Goal: Transaction & Acquisition: Download file/media

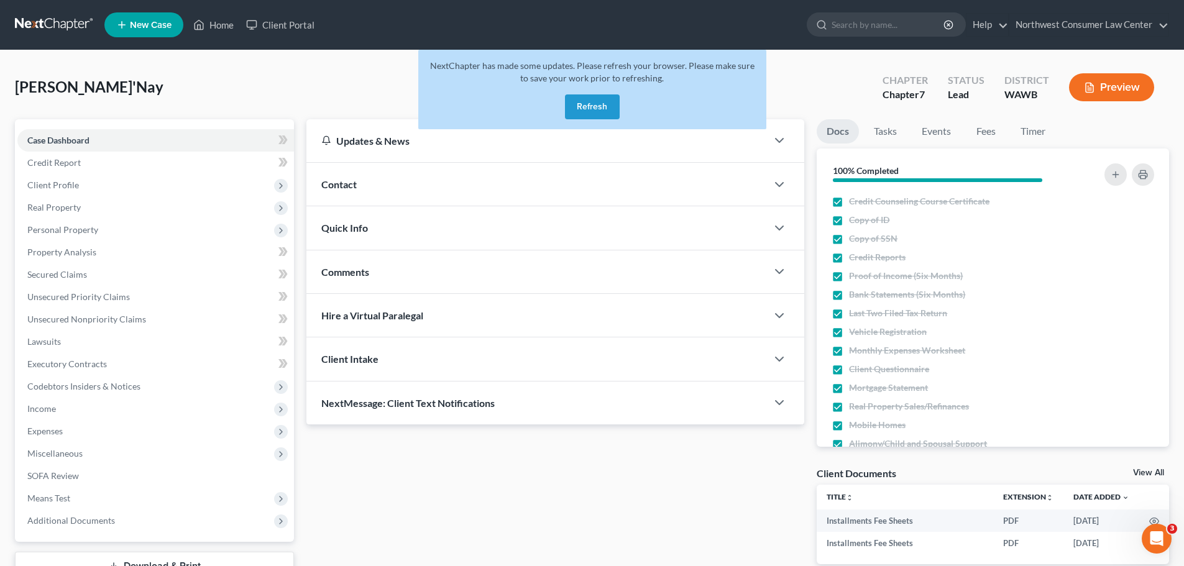
click at [604, 106] on button "Refresh" at bounding box center [592, 106] width 55 height 25
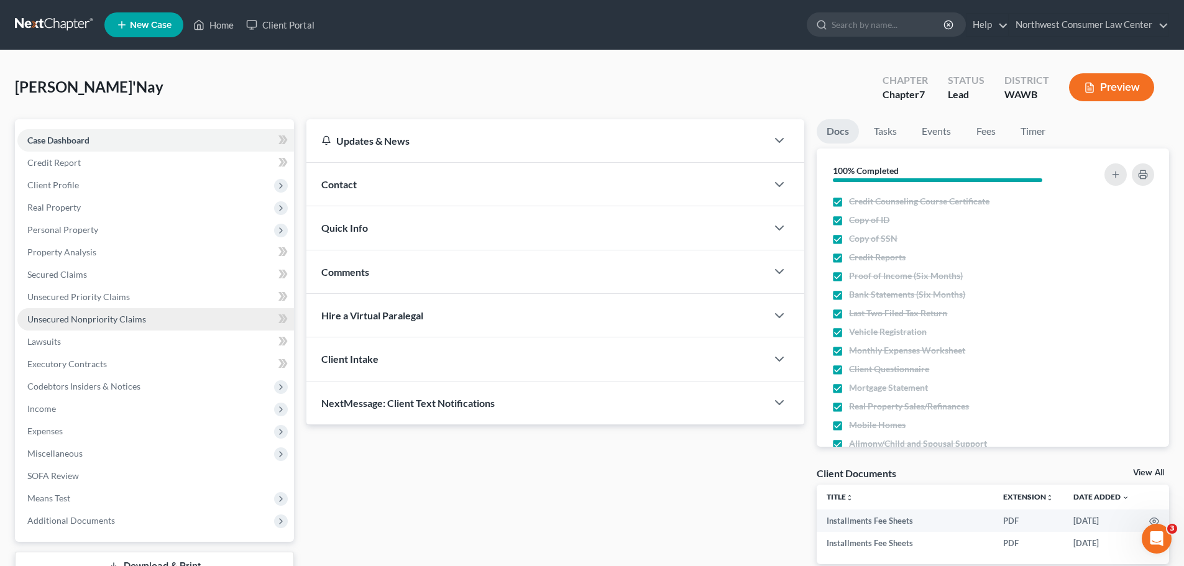
click at [130, 320] on span "Unsecured Nonpriority Claims" at bounding box center [86, 319] width 119 height 11
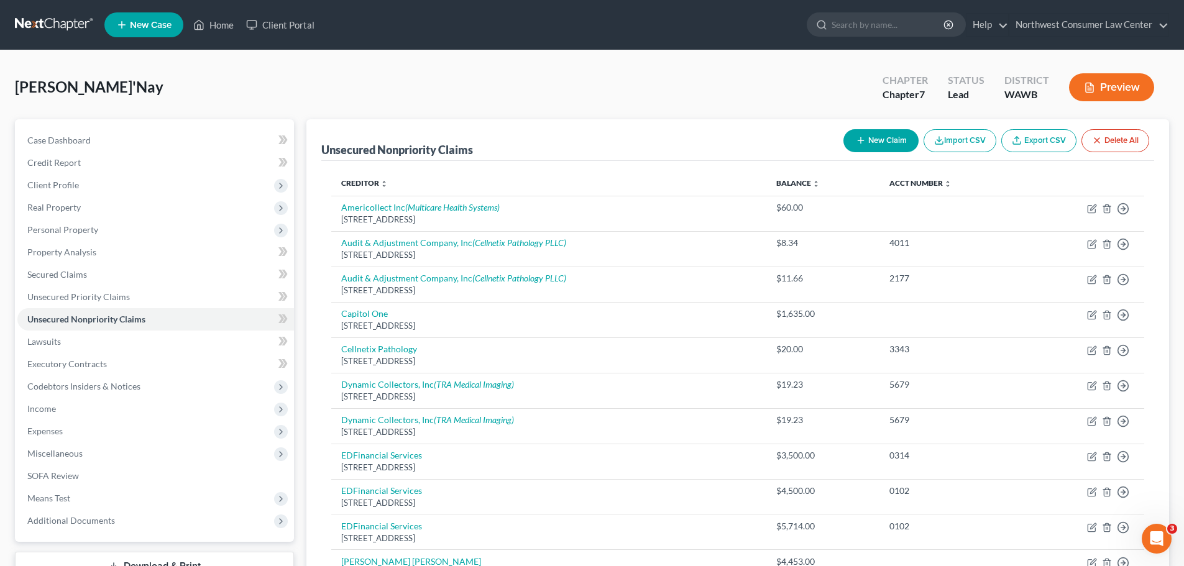
click at [50, 24] on link at bounding box center [55, 25] width 80 height 22
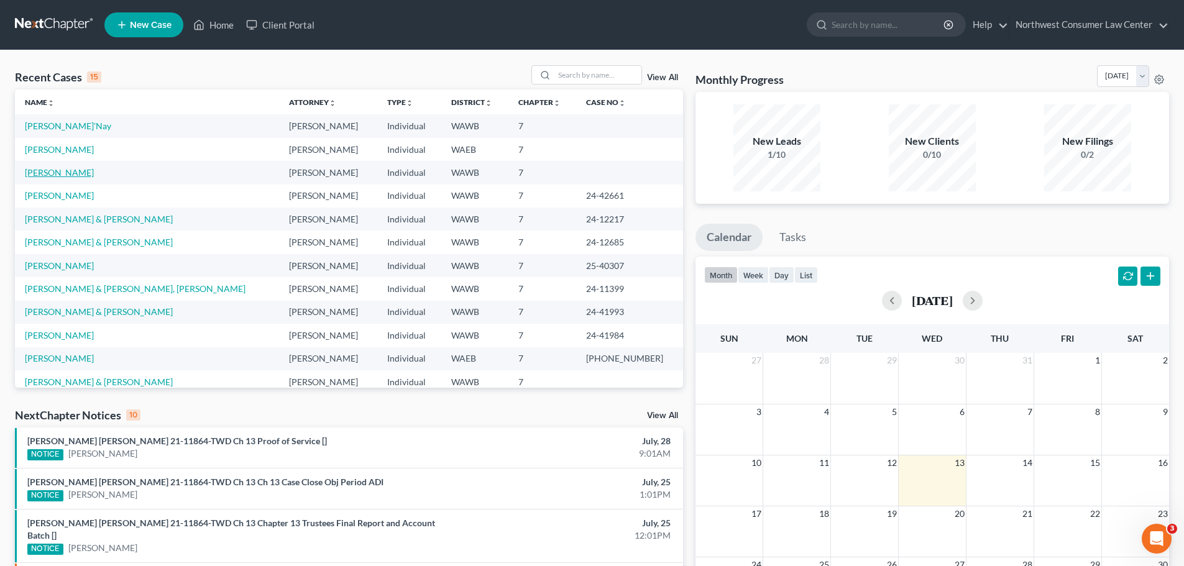
click at [60, 170] on link "[PERSON_NAME]" at bounding box center [59, 172] width 69 height 11
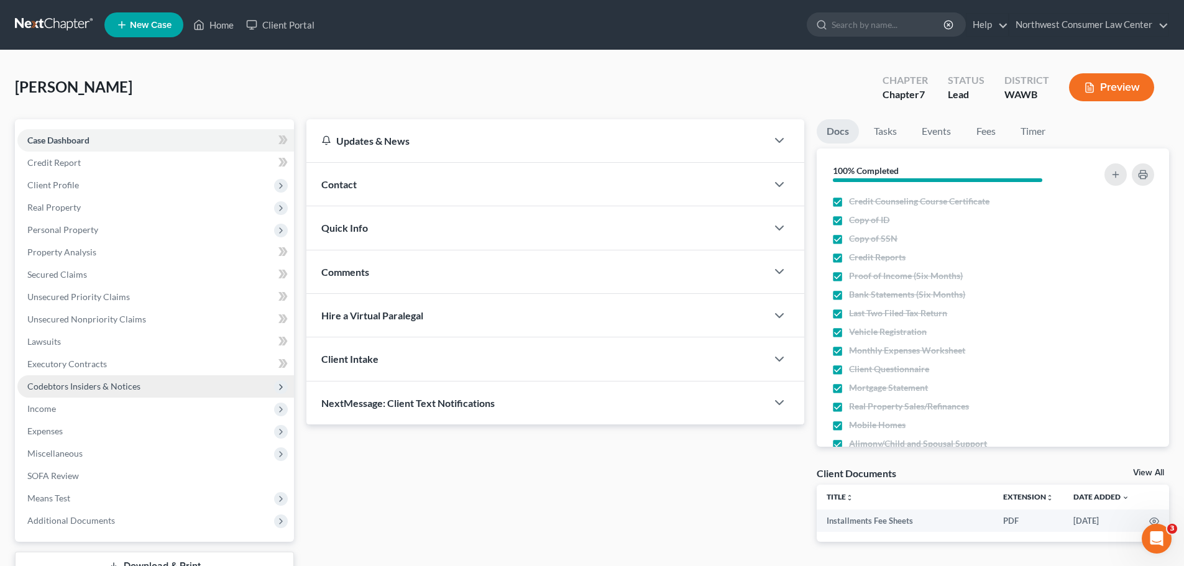
click at [194, 375] on span "Codebtors Insiders & Notices" at bounding box center [155, 386] width 277 height 22
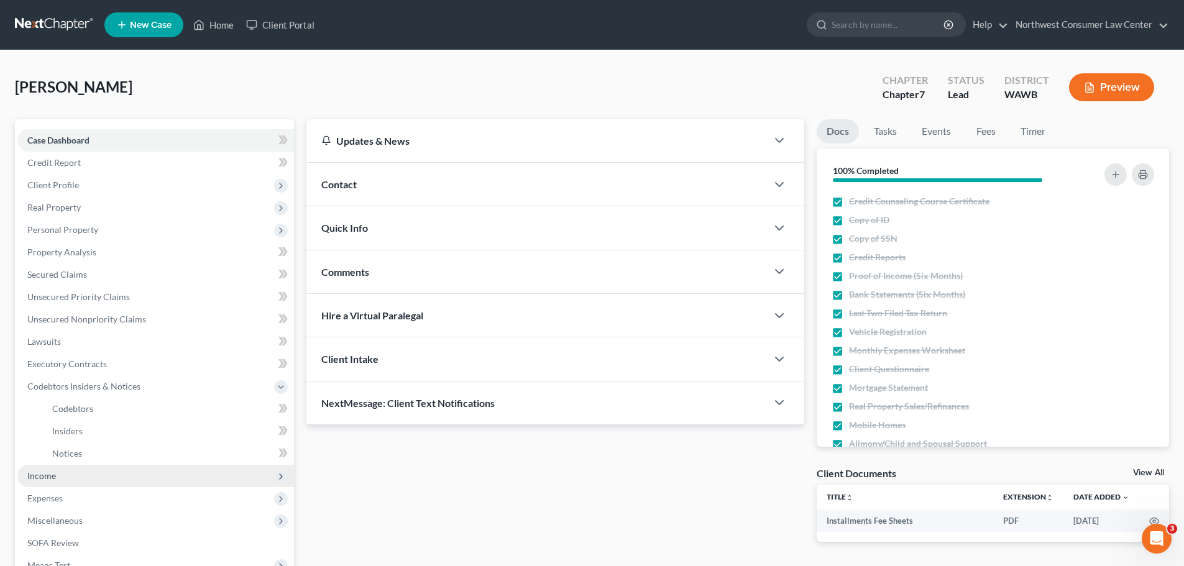
click at [178, 472] on span "Income" at bounding box center [155, 476] width 277 height 22
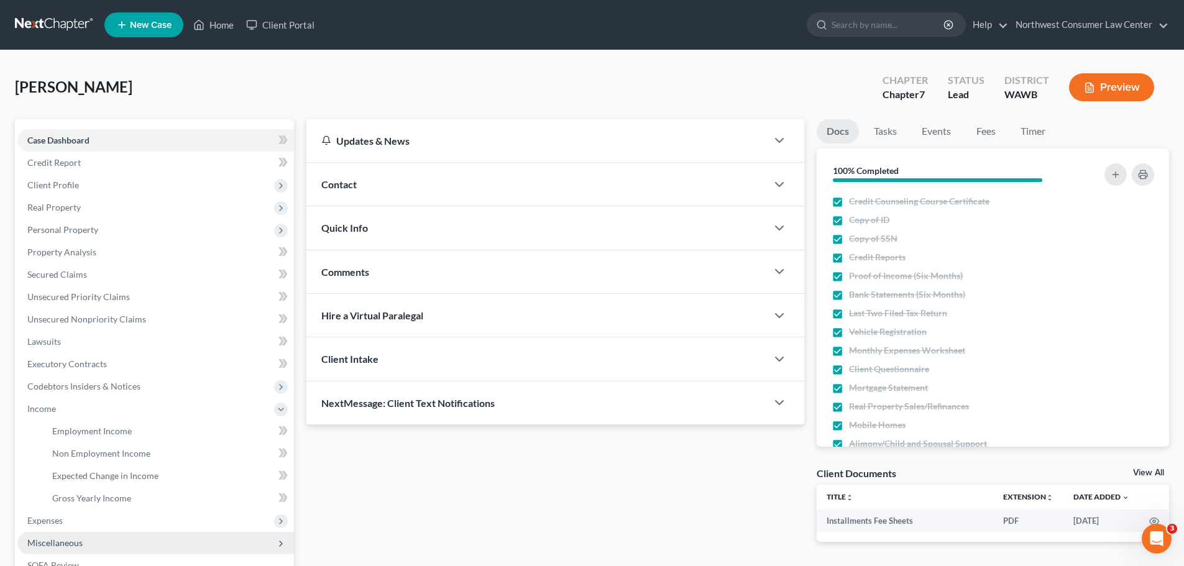
click at [164, 544] on span "Miscellaneous" at bounding box center [155, 543] width 277 height 22
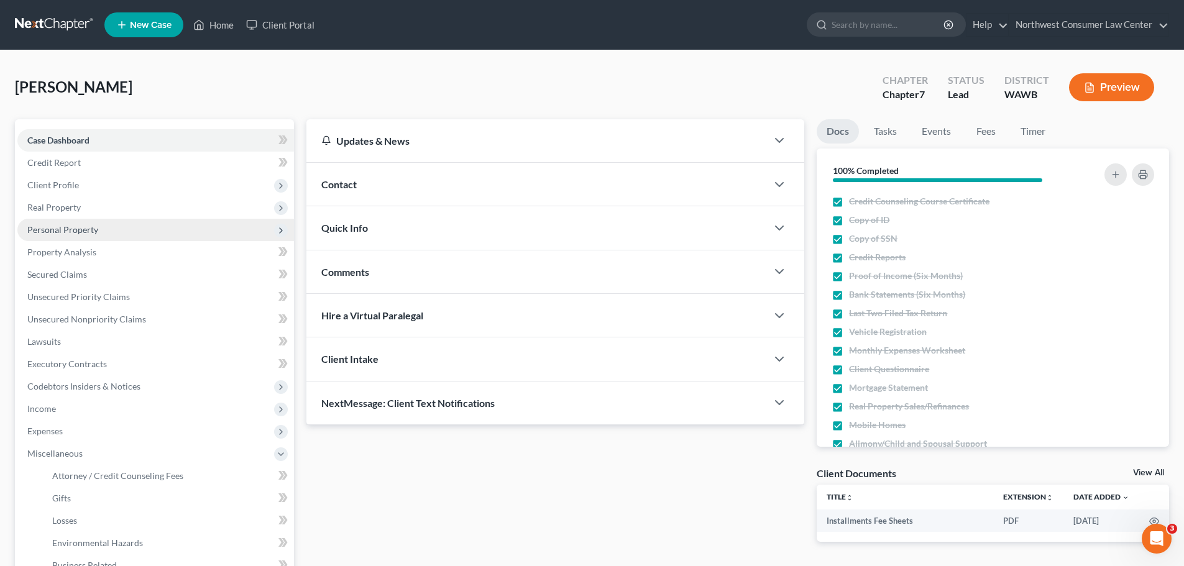
click at [186, 226] on span "Personal Property" at bounding box center [155, 230] width 277 height 22
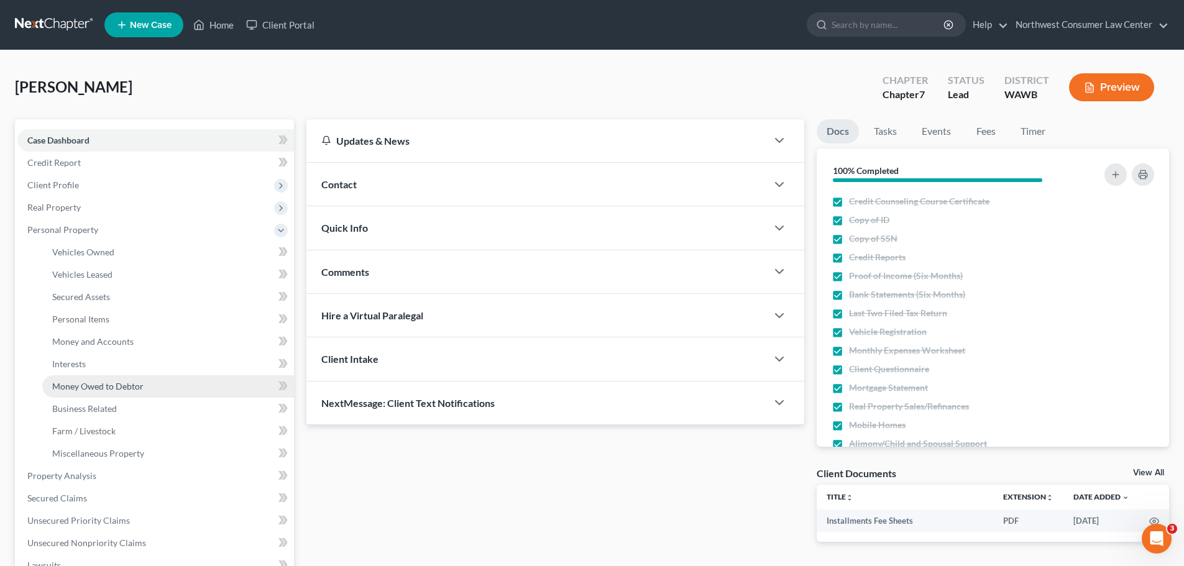
click at [190, 393] on link "Money Owed to Debtor" at bounding box center [168, 386] width 252 height 22
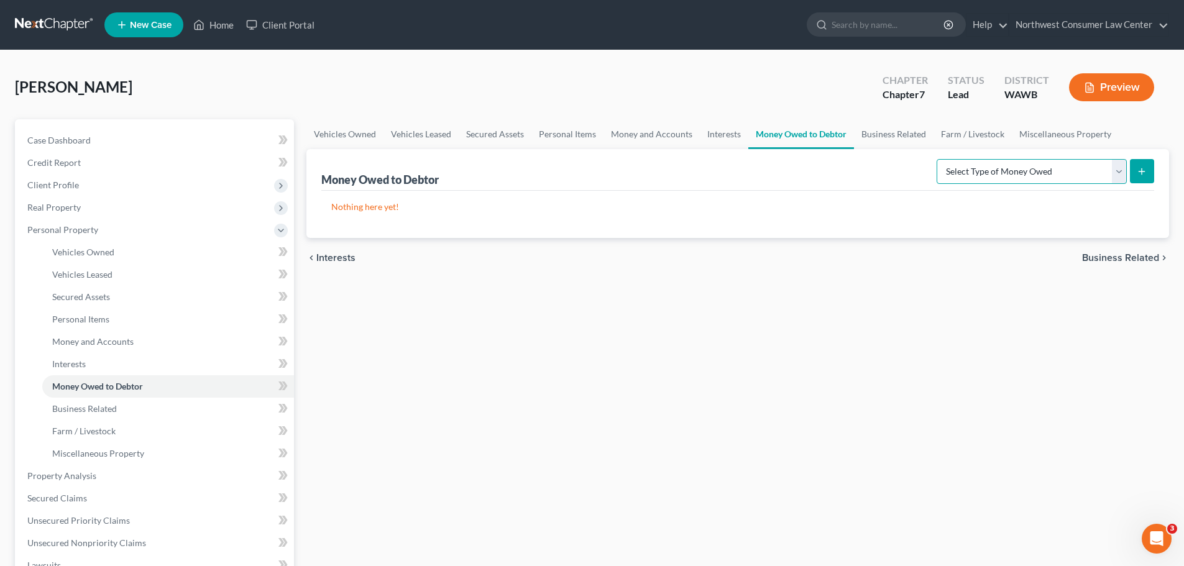
click at [1046, 178] on select "Select Type of Money Owed Accounts Receivable Alimony Child Support Claims Agai…" at bounding box center [1032, 171] width 190 height 25
select select "expected_tax_refund"
click at [939, 159] on select "Select Type of Money Owed Accounts Receivable Alimony Child Support Claims Agai…" at bounding box center [1032, 171] width 190 height 25
click at [1146, 167] on icon "submit" at bounding box center [1142, 172] width 10 height 10
select select "0"
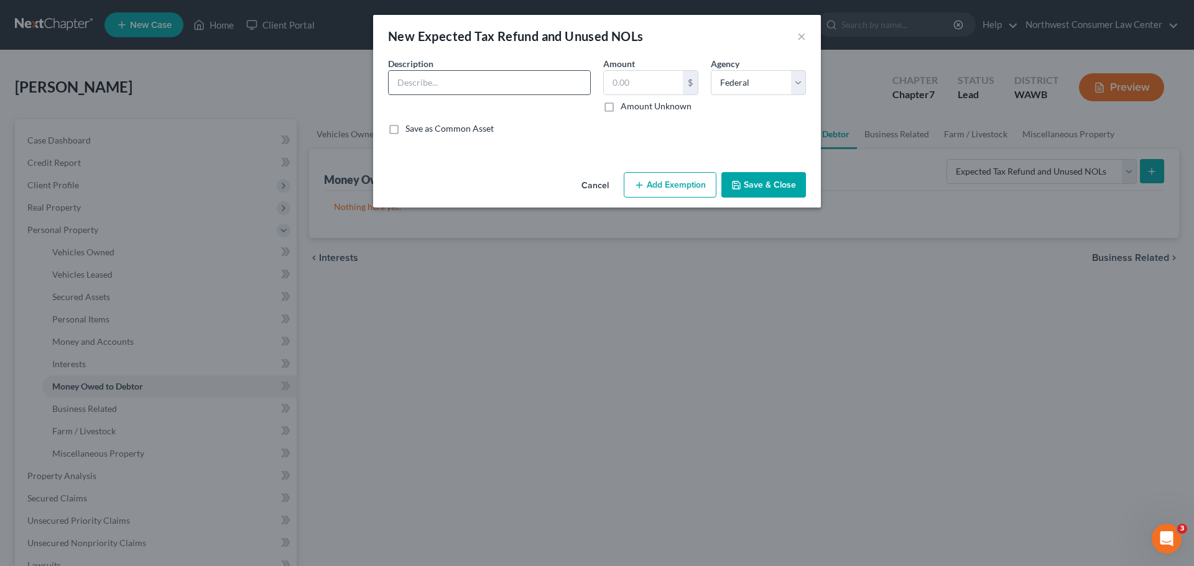
drag, startPoint x: 534, startPoint y: 86, endPoint x: 514, endPoint y: 94, distance: 21.5
click at [534, 86] on input "text" at bounding box center [489, 83] width 201 height 24
type input "Expected Tax Refund"
click at [666, 76] on input "text" at bounding box center [643, 83] width 79 height 24
type input "1"
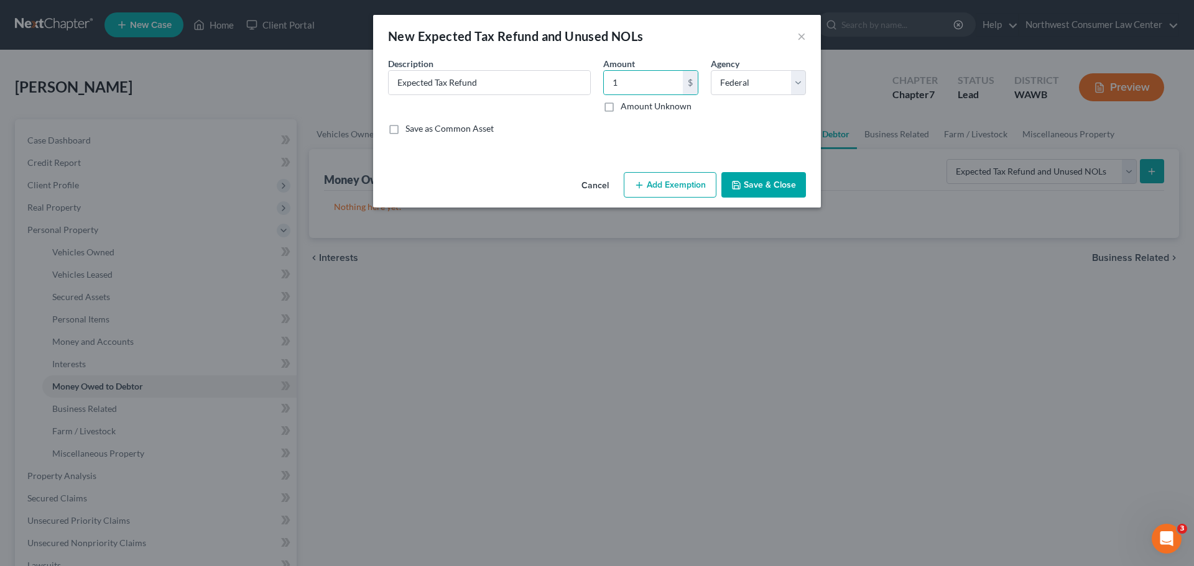
click at [700, 185] on button "Add Exemption" at bounding box center [669, 185] width 93 height 26
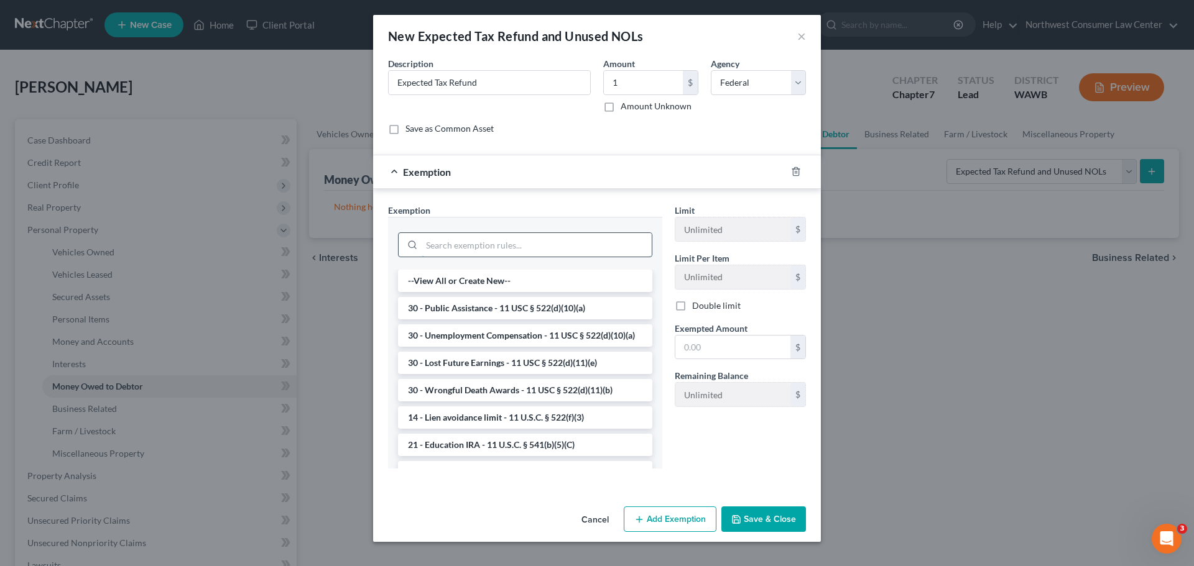
click at [514, 238] on input "search" at bounding box center [536, 245] width 230 height 24
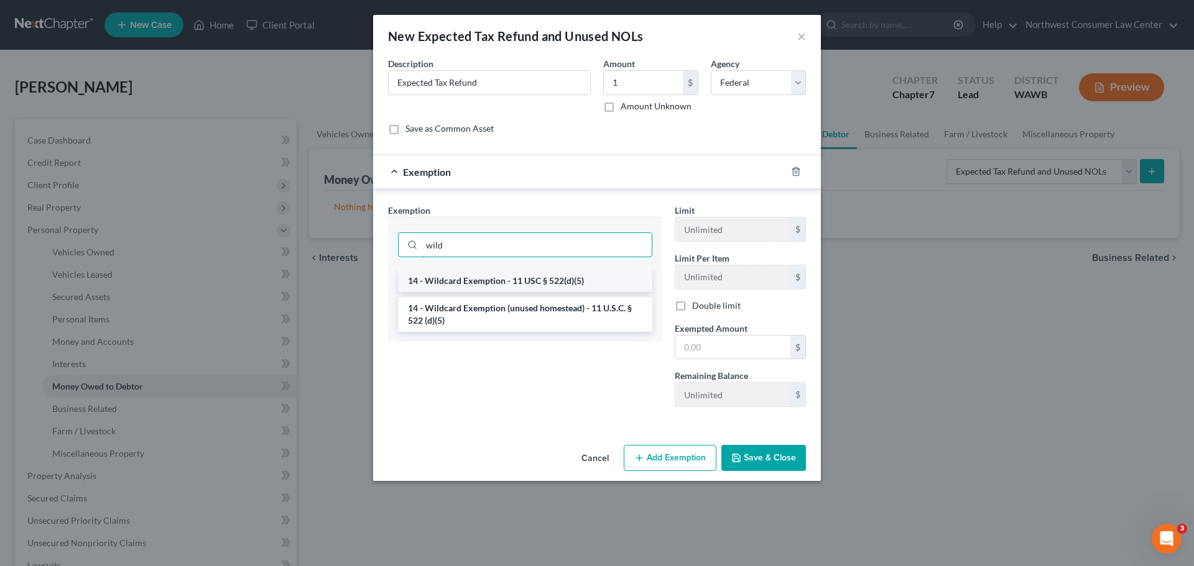
type input "wild"
click at [535, 279] on li "14 - Wildcard Exemption - 11 USC § 522(d)(5)" at bounding box center [525, 281] width 254 height 22
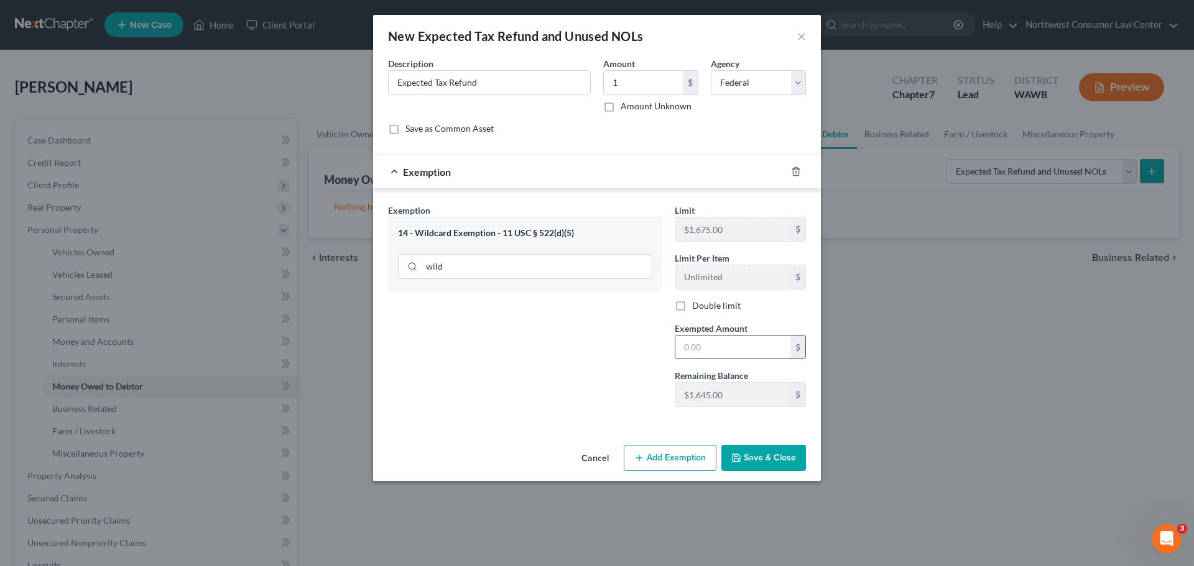
click at [709, 348] on input "text" at bounding box center [732, 348] width 115 height 24
type input "1"
click at [470, 324] on div "Exemption Set must be selected for CA. Exemption * 14 - Wildcard Exemption - 11…" at bounding box center [525, 310] width 287 height 213
click at [778, 467] on button "Save & Close" at bounding box center [763, 458] width 85 height 26
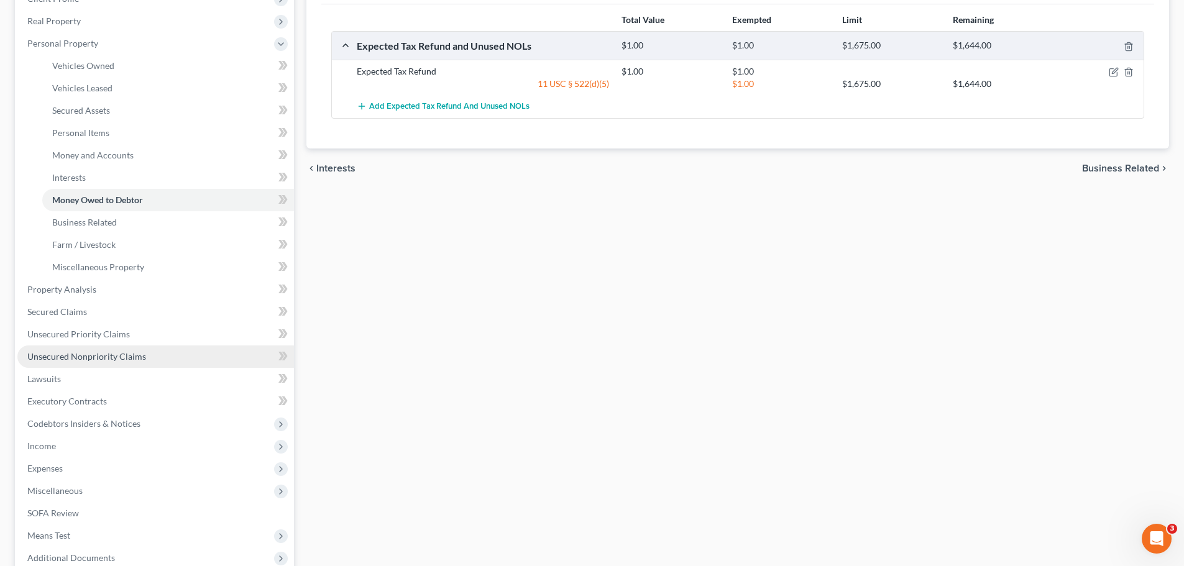
click at [198, 354] on link "Unsecured Nonpriority Claims" at bounding box center [155, 357] width 277 height 22
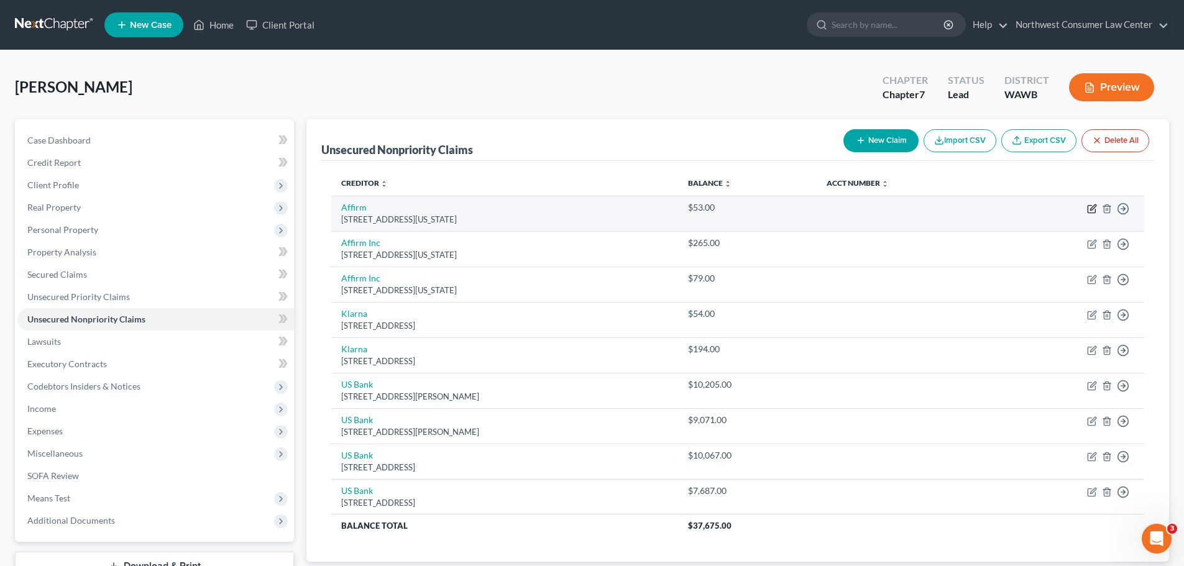
click at [1092, 207] on icon "button" at bounding box center [1092, 209] width 10 height 10
select select "4"
select select "2"
select select "0"
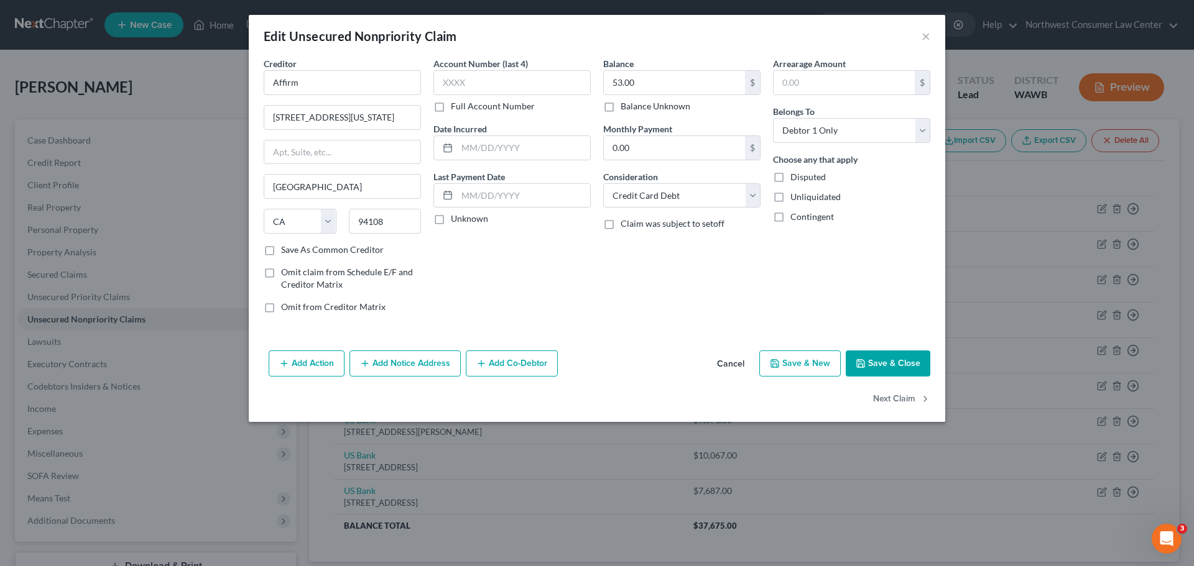
click at [733, 362] on button "Cancel" at bounding box center [730, 364] width 47 height 25
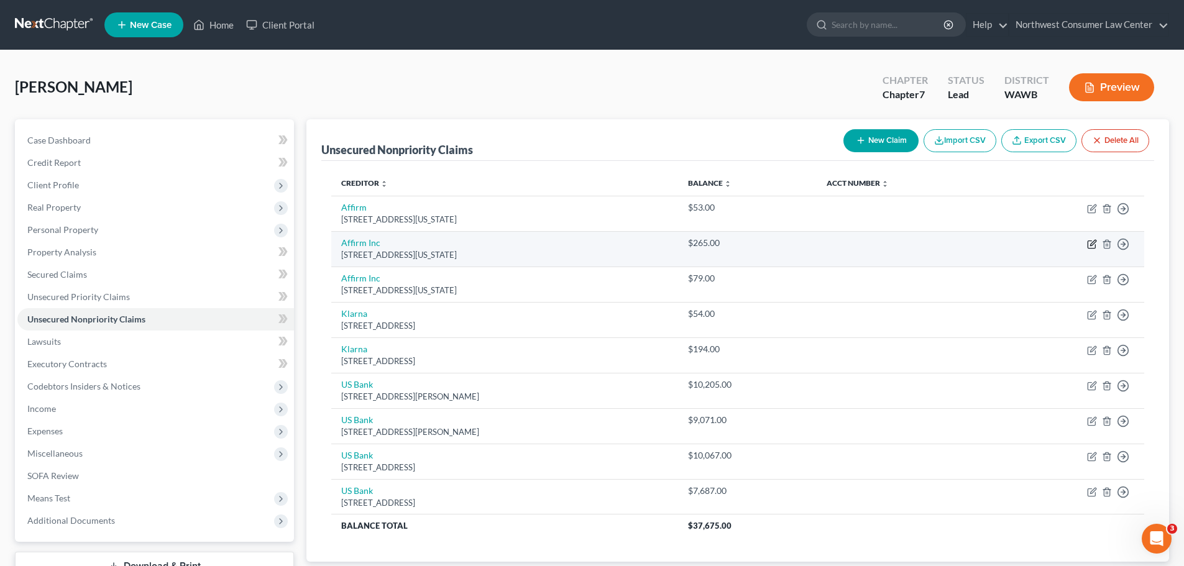
click at [1092, 249] on icon "button" at bounding box center [1091, 244] width 7 height 7
select select "4"
select select "2"
select select "0"
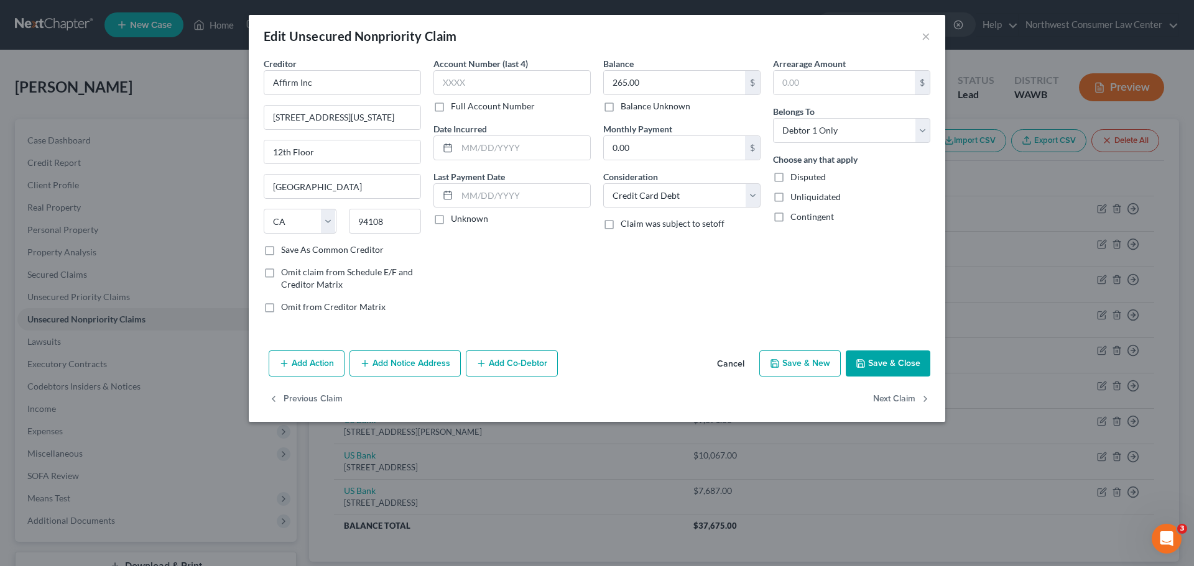
click at [720, 364] on button "Cancel" at bounding box center [730, 364] width 47 height 25
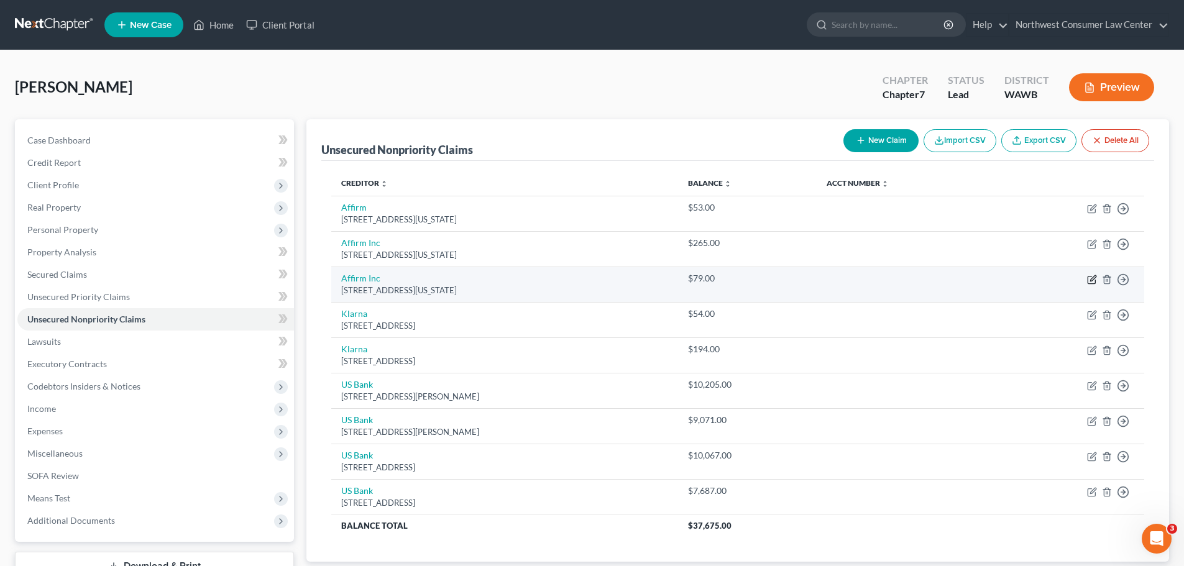
click at [1092, 282] on icon "button" at bounding box center [1092, 280] width 10 height 10
select select "4"
select select "10"
select select "0"
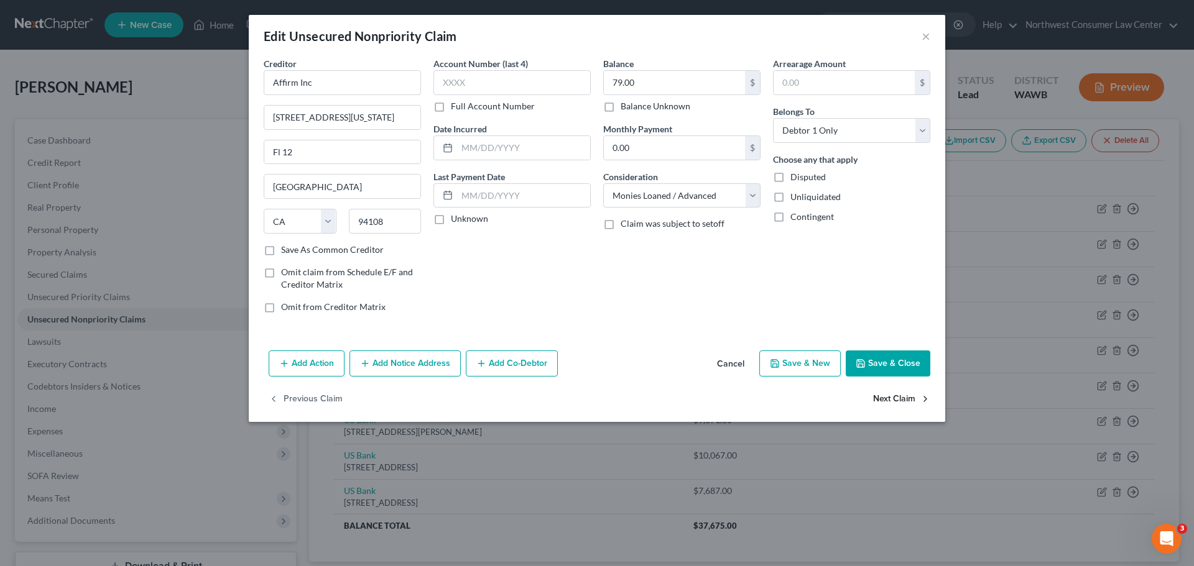
click at [909, 397] on button "Next Claim" at bounding box center [901, 400] width 57 height 26
select select "36"
select select "2"
select select "0"
click at [909, 397] on button "Next Claim" at bounding box center [901, 400] width 57 height 26
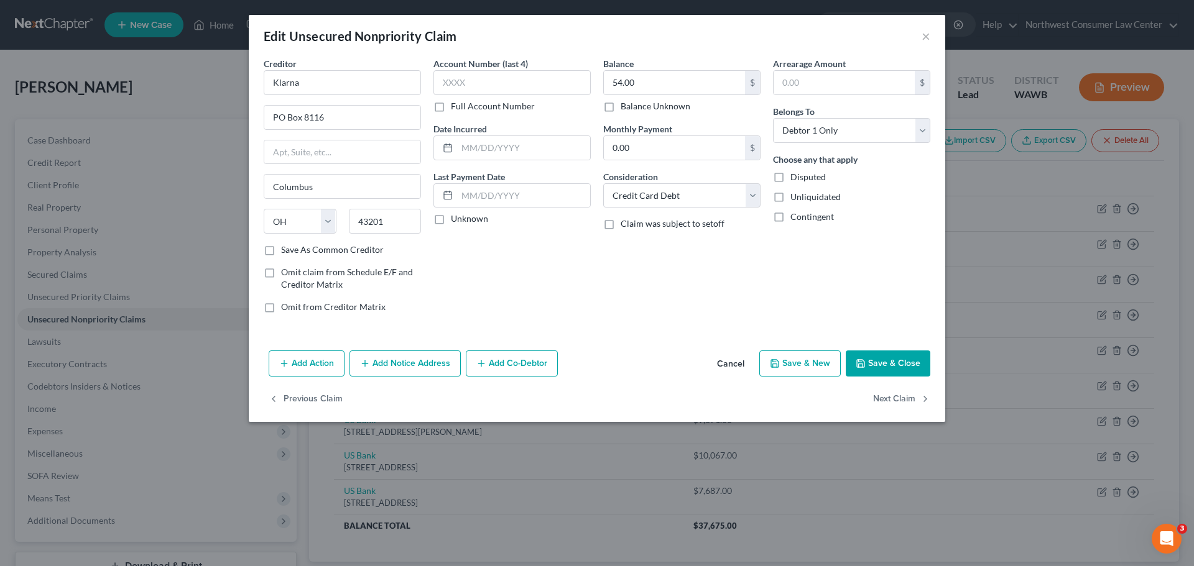
select select "36"
select select "2"
select select "0"
click at [909, 397] on button "Next Claim" at bounding box center [901, 400] width 57 height 26
select select "26"
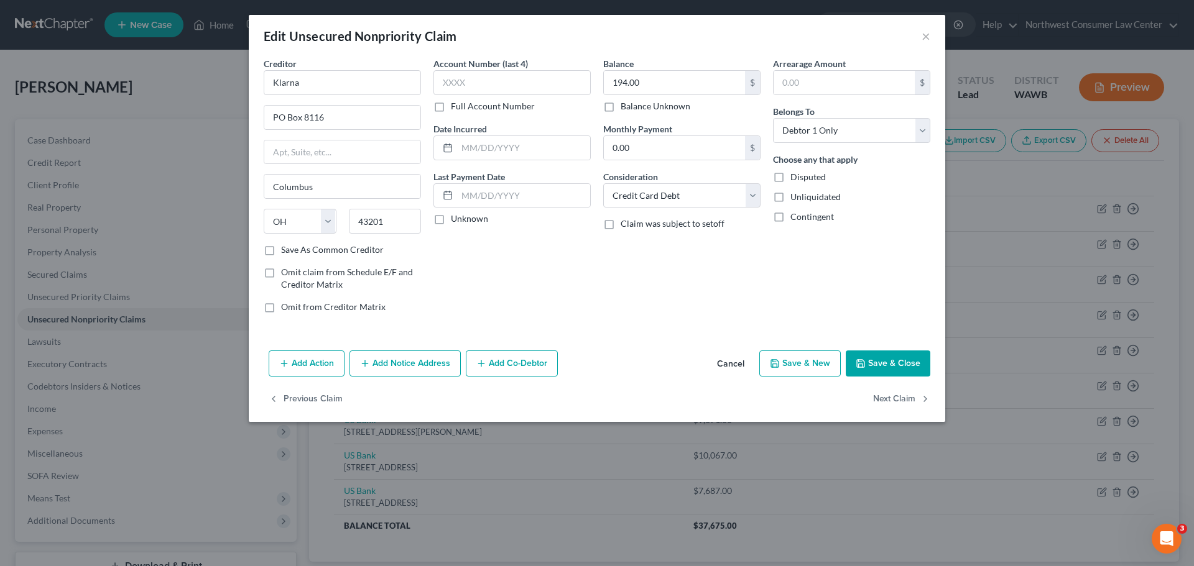
select select "2"
select select "0"
click at [909, 397] on button "Next Claim" at bounding box center [901, 400] width 57 height 26
select select "52"
select select "2"
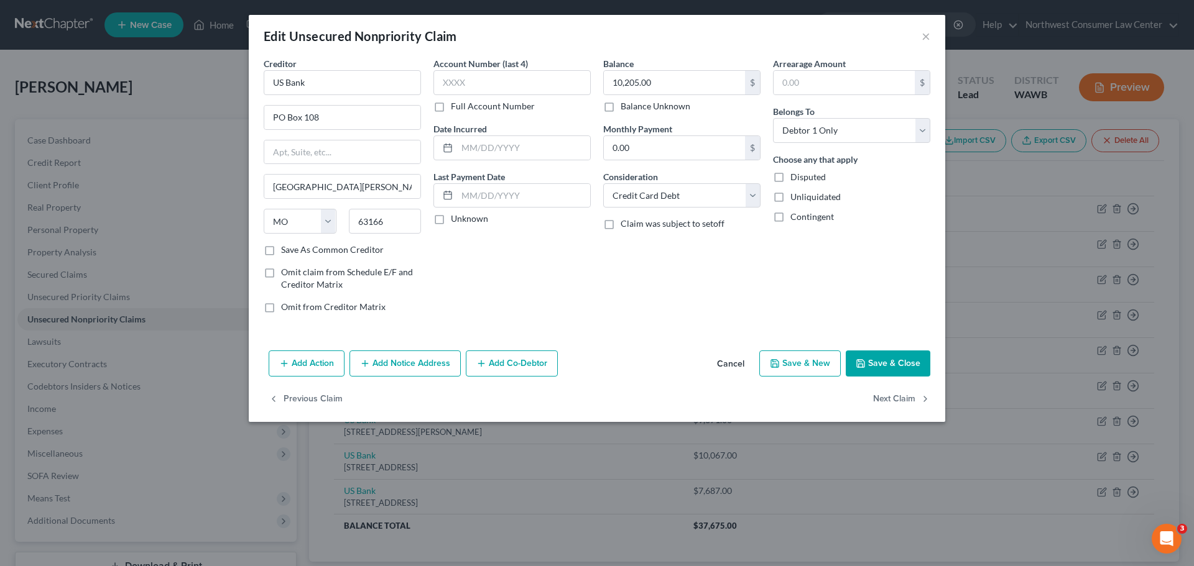
select select "0"
click at [909, 397] on button "Next Claim" at bounding box center [901, 400] width 57 height 26
select select "26"
select select "2"
select select "0"
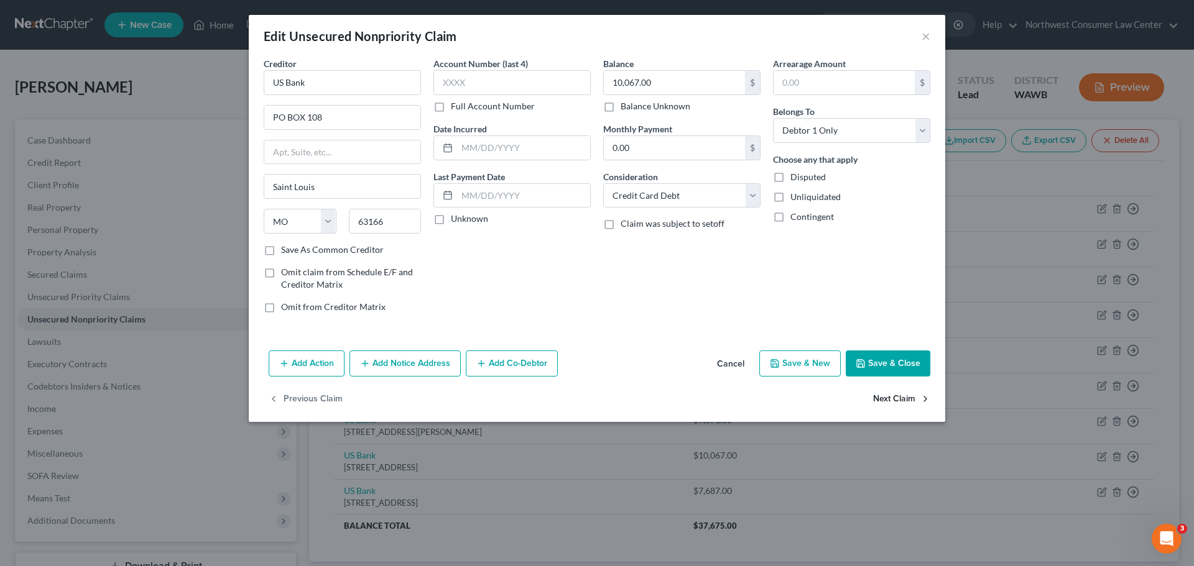
click at [909, 397] on button "Next Claim" at bounding box center [901, 400] width 57 height 26
select select "26"
select select "2"
select select "0"
click at [906, 354] on button "Save & Close" at bounding box center [887, 364] width 85 height 26
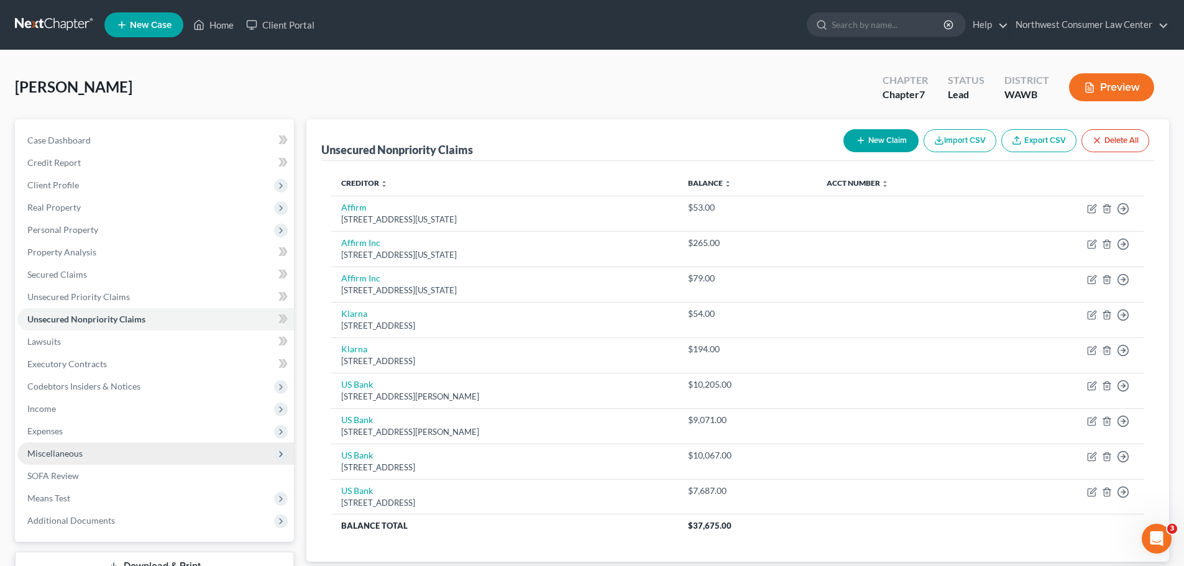
click at [181, 443] on span "Miscellaneous" at bounding box center [155, 454] width 277 height 22
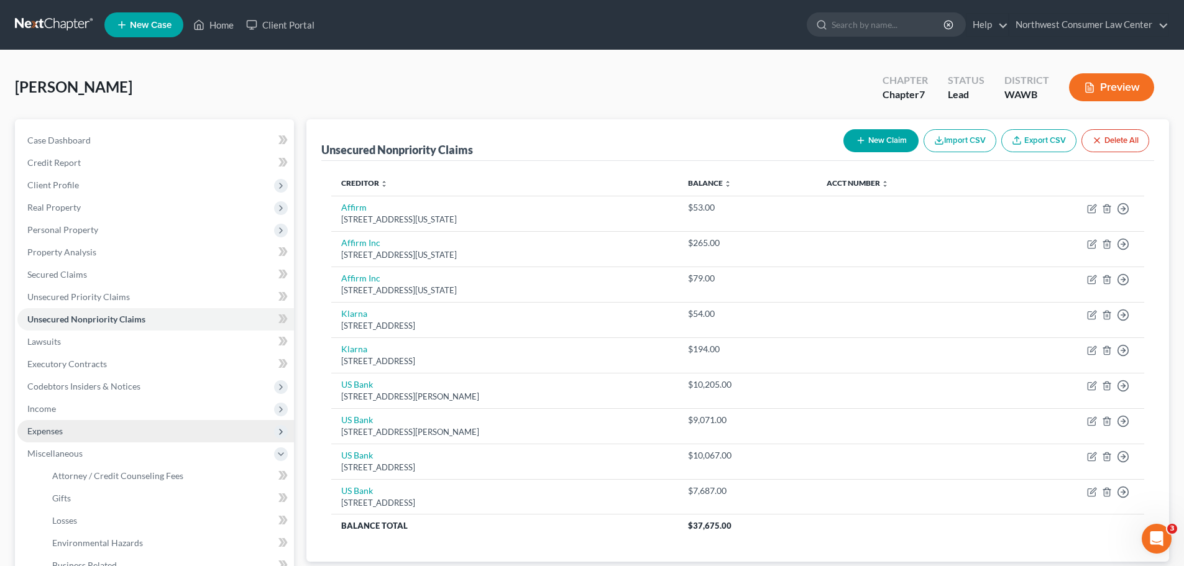
click at [190, 430] on span "Expenses" at bounding box center [155, 431] width 277 height 22
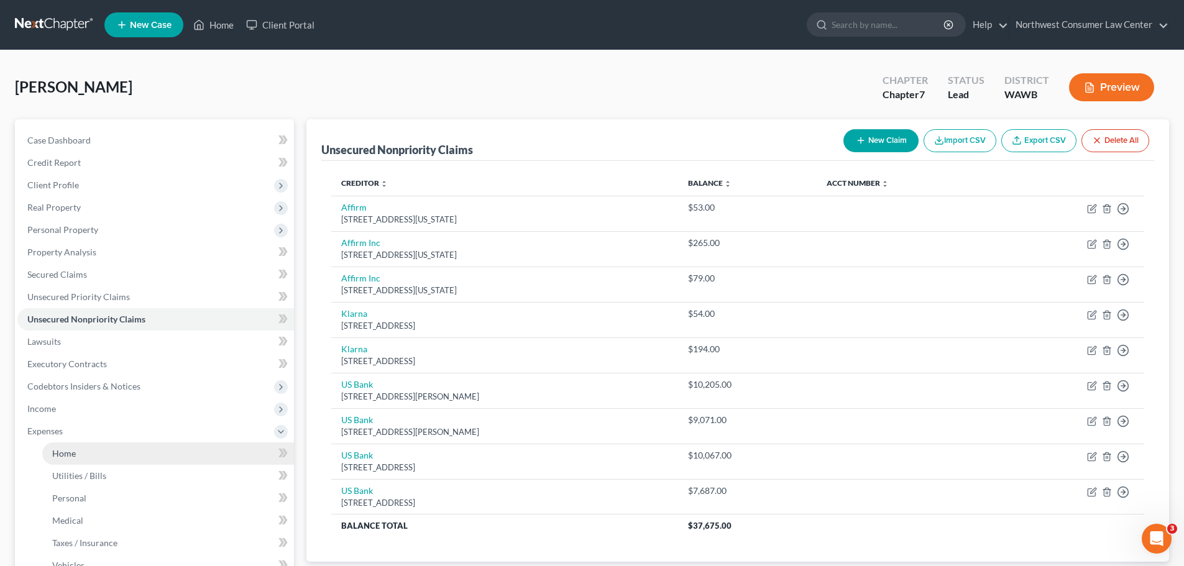
click at [177, 454] on link "Home" at bounding box center [168, 454] width 252 height 22
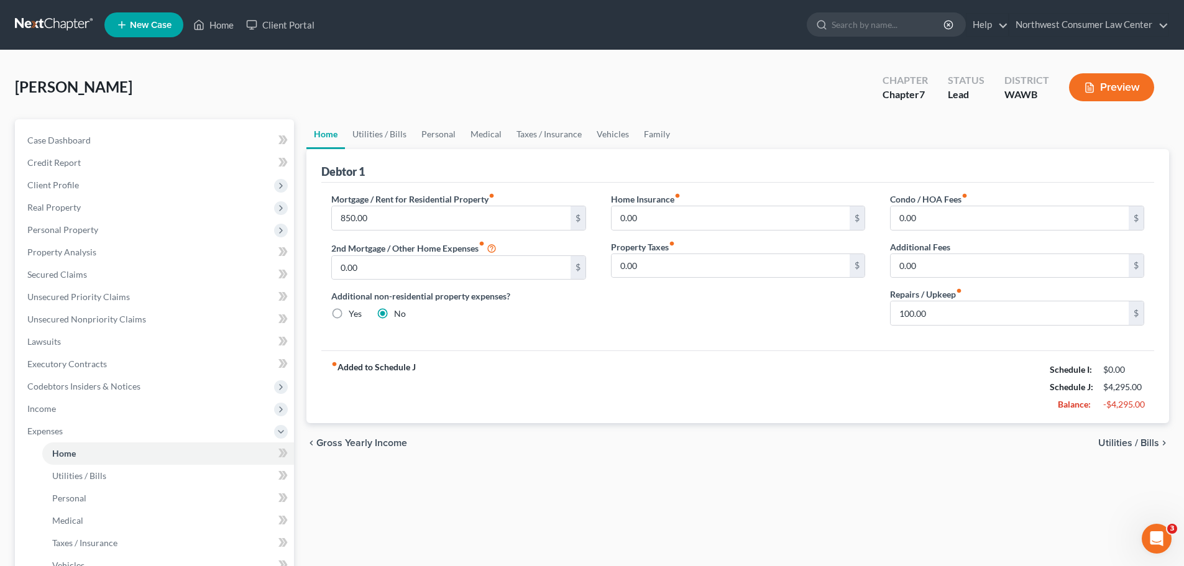
click at [1134, 445] on span "Utilities / Bills" at bounding box center [1128, 443] width 61 height 10
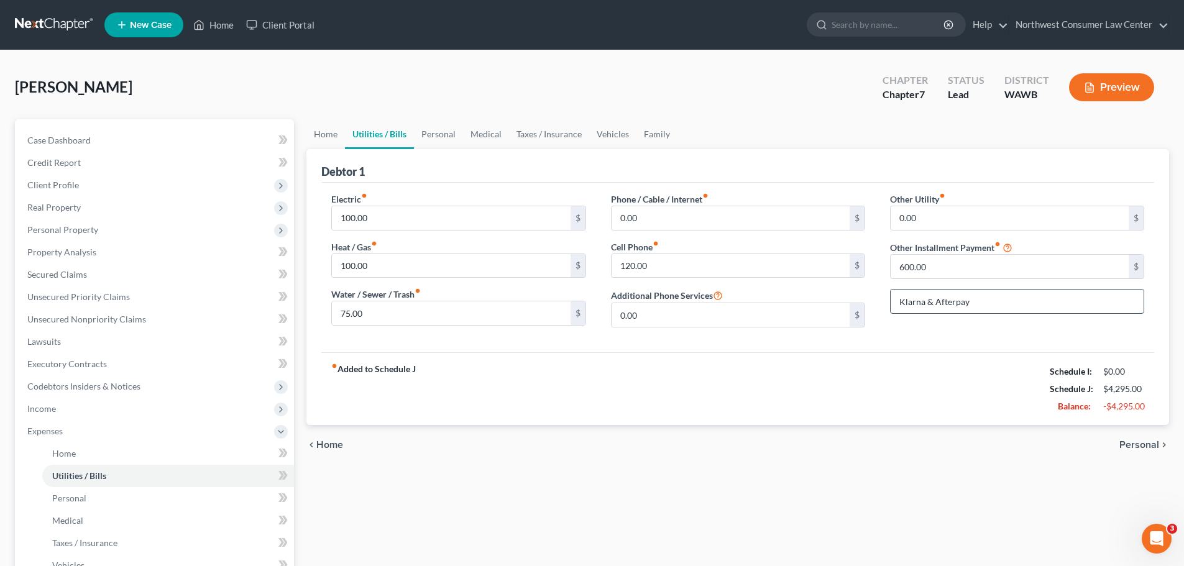
click at [960, 298] on input "Klarna & Afterpay" at bounding box center [1017, 302] width 253 height 24
click at [958, 270] on input "600.00" at bounding box center [1010, 267] width 238 height 24
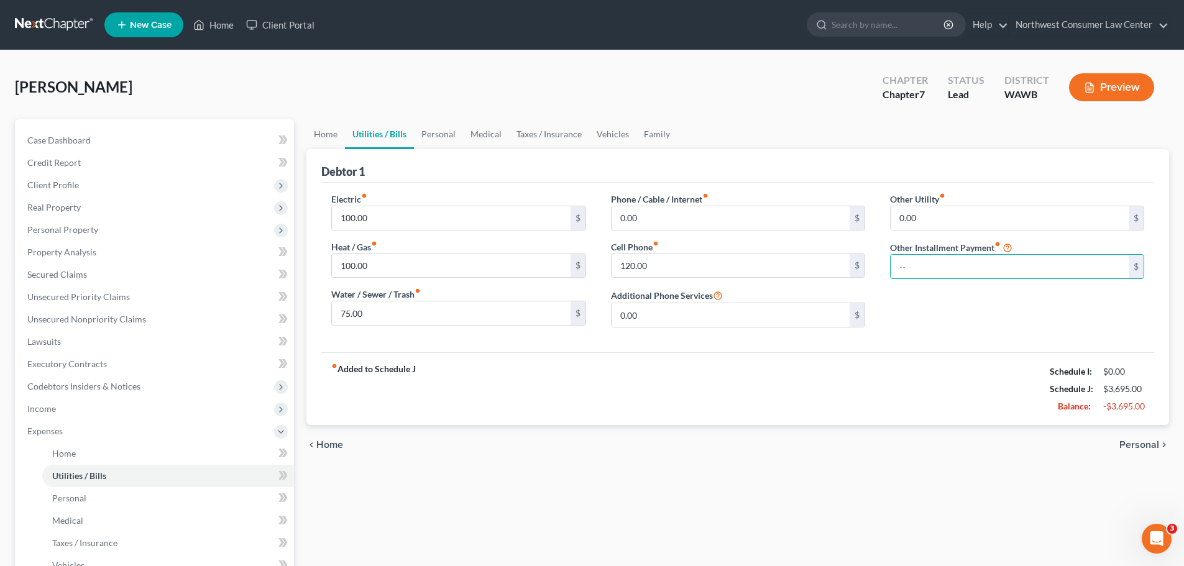
click at [1143, 444] on span "Personal" at bounding box center [1140, 445] width 40 height 10
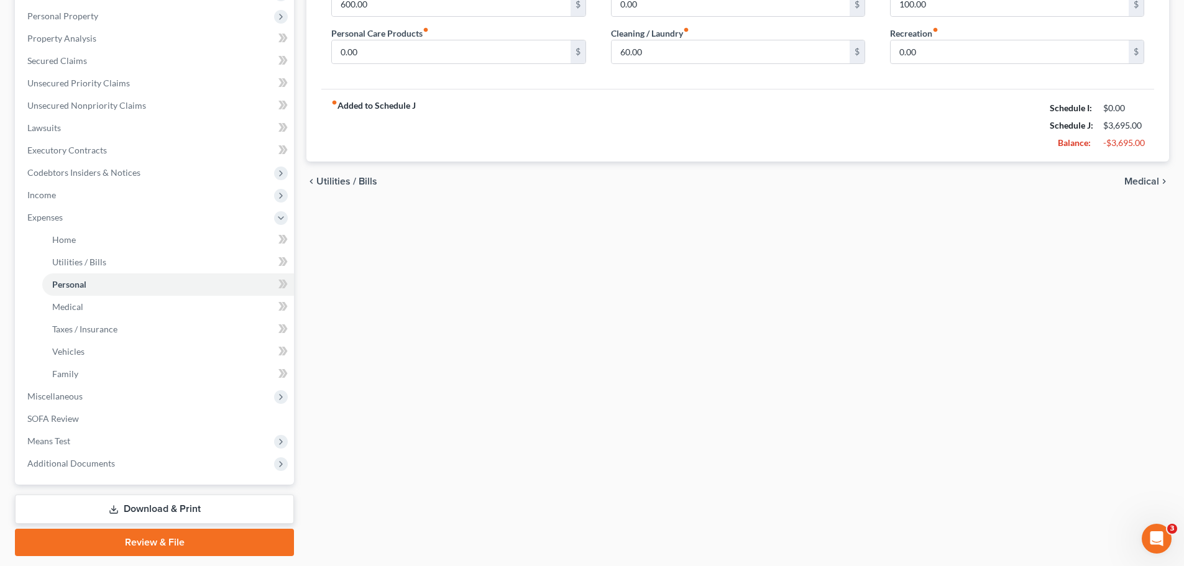
scroll to position [251, 0]
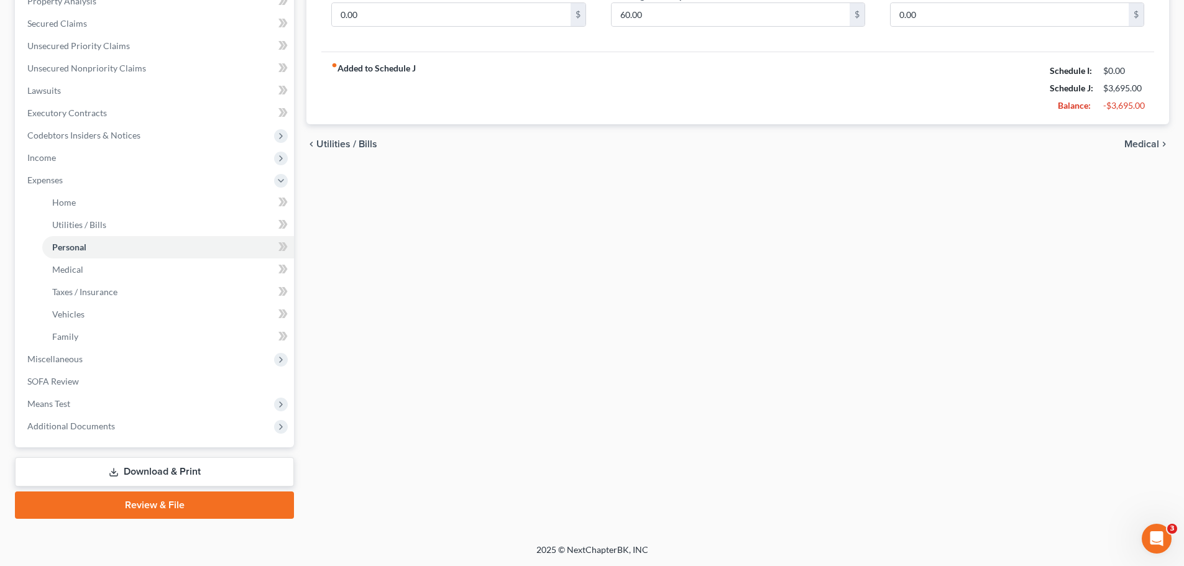
click at [160, 464] on link "Download & Print" at bounding box center [154, 472] width 279 height 29
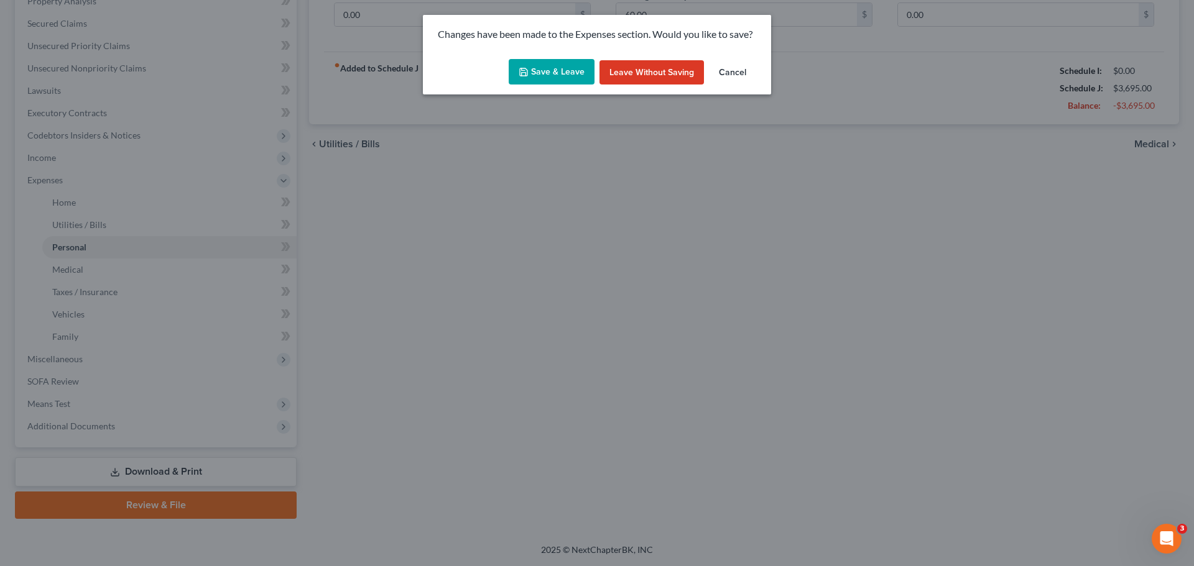
click at [540, 69] on button "Save & Leave" at bounding box center [551, 72] width 86 height 26
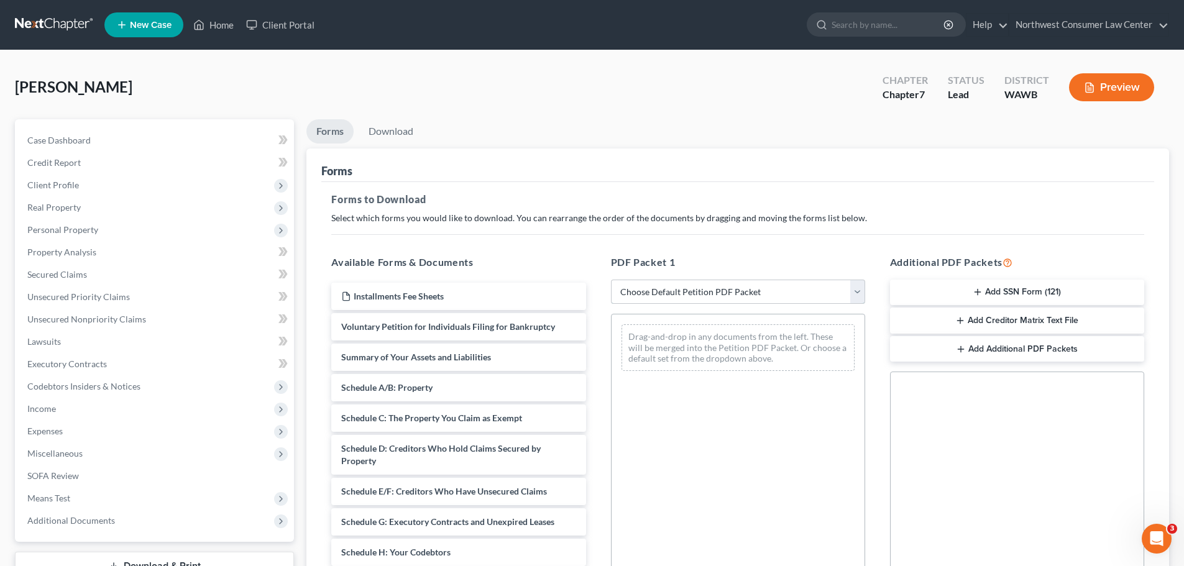
click at [669, 292] on select "Choose Default Petition PDF Packet Complete Bankruptcy Petition (all forms and …" at bounding box center [738, 292] width 254 height 25
select select "0"
click at [611, 280] on select "Choose Default Petition PDF Packet Complete Bankruptcy Petition (all forms and …" at bounding box center [738, 292] width 254 height 25
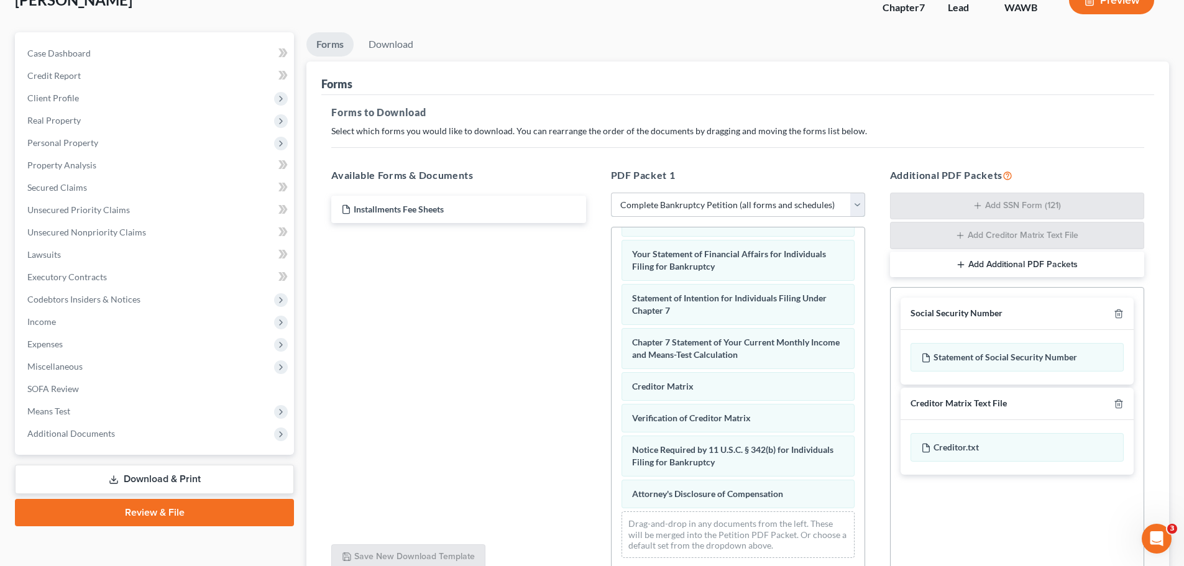
scroll to position [203, 0]
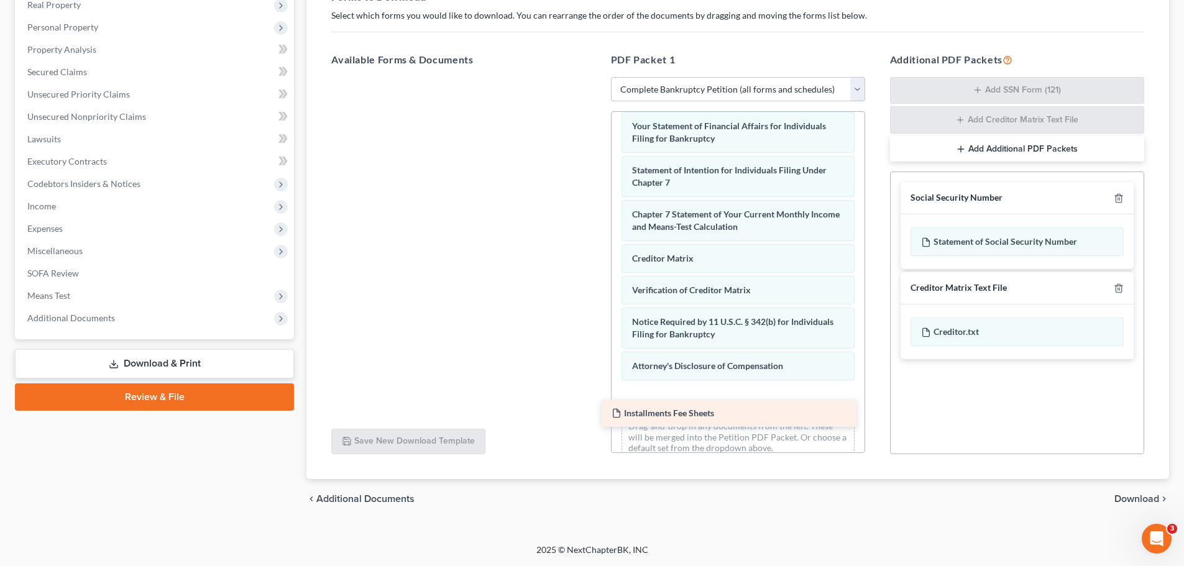
drag, startPoint x: 459, startPoint y: 95, endPoint x: 730, endPoint y: 415, distance: 418.6
click at [596, 77] on div "Installments Fee Sheets Installments Fee Sheets" at bounding box center [458, 77] width 274 height 0
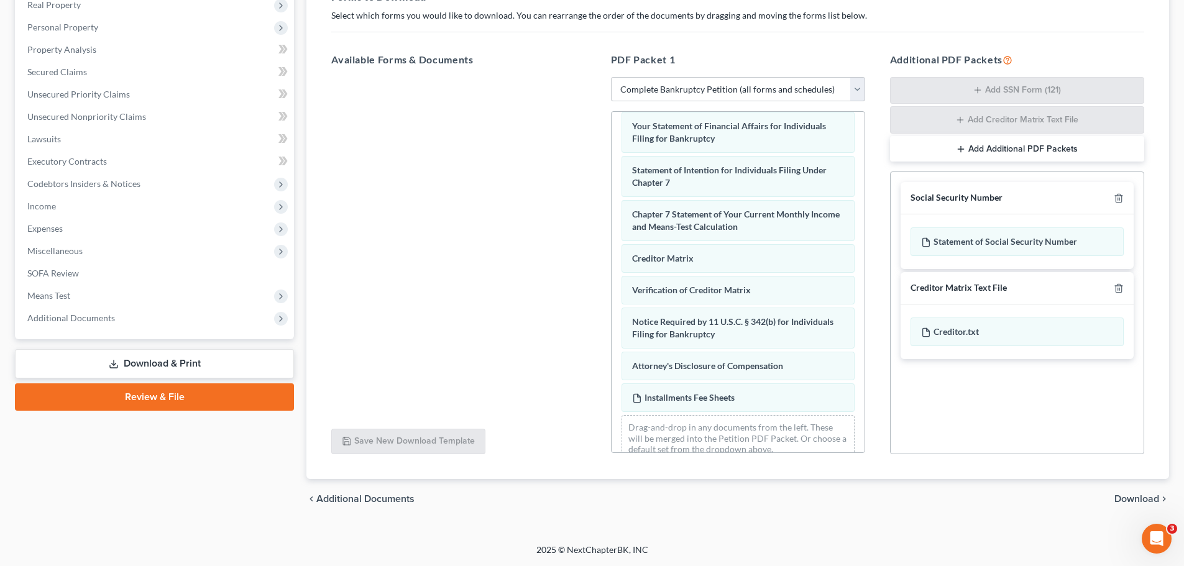
click at [1130, 495] on span "Download" at bounding box center [1137, 499] width 45 height 10
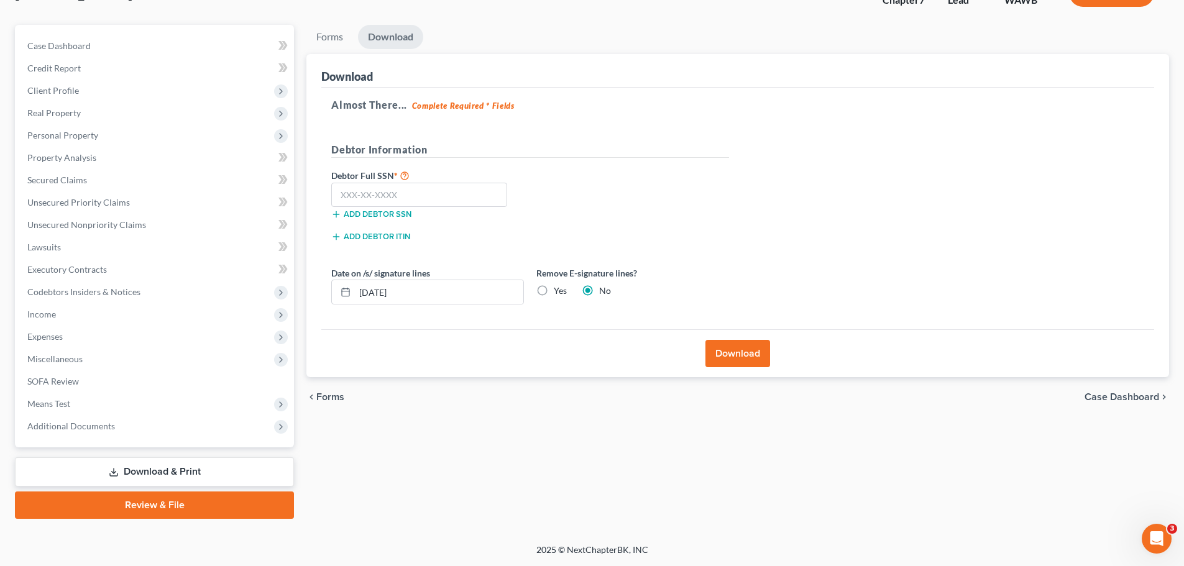
scroll to position [94, 0]
click at [383, 196] on input "text" at bounding box center [419, 195] width 176 height 25
type input "533-37-9692"
click at [739, 360] on button "Download" at bounding box center [738, 353] width 65 height 27
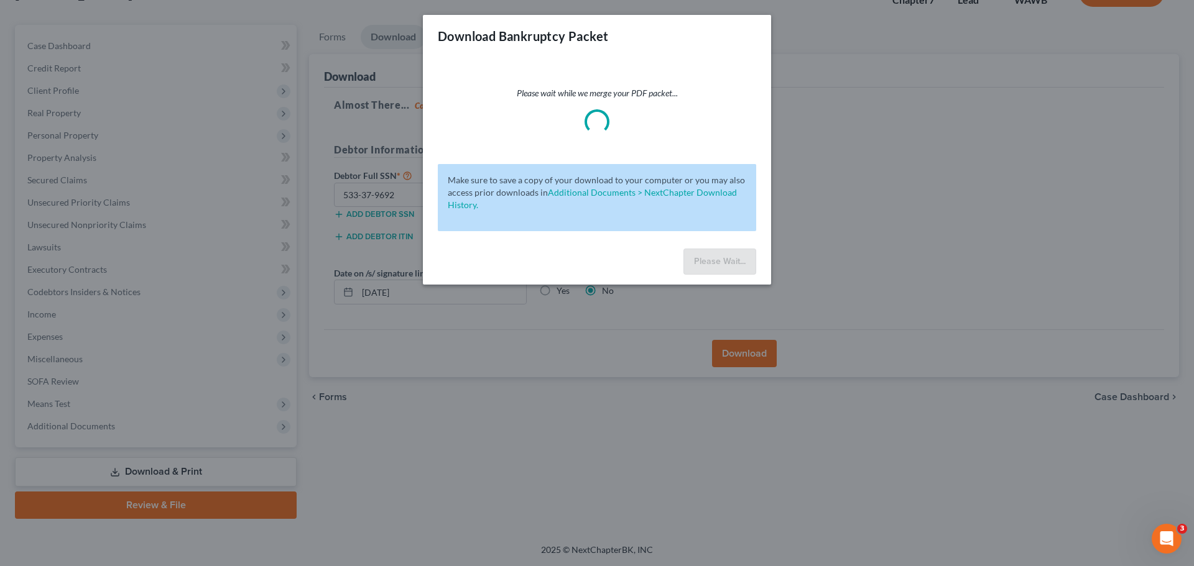
click at [881, 141] on div "Download Bankruptcy Packet Please wait while we merge your PDF packet... Make s…" at bounding box center [597, 283] width 1194 height 566
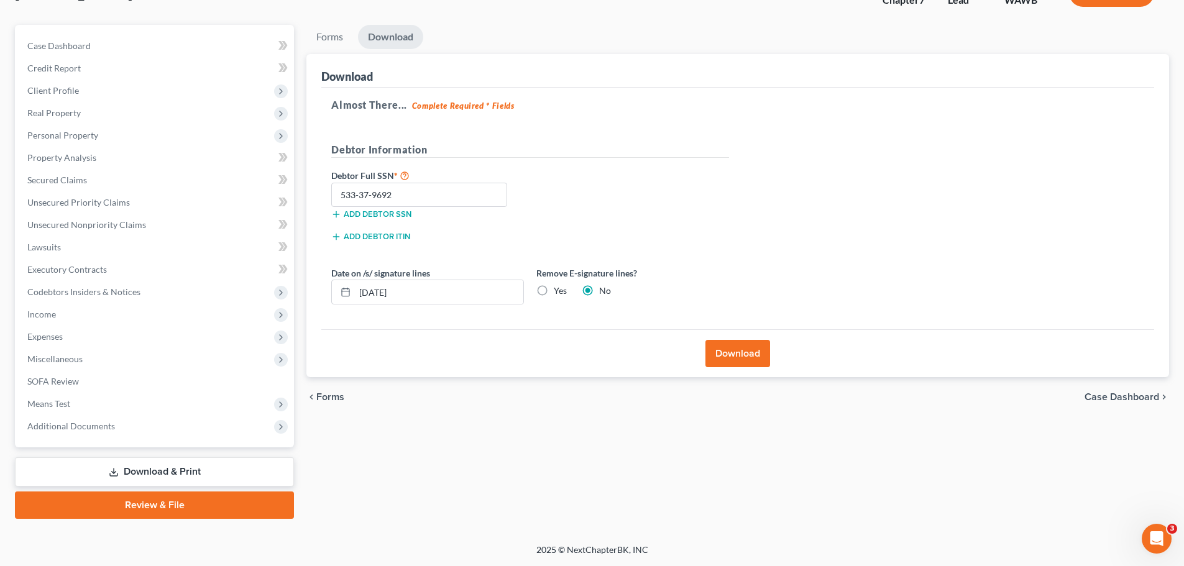
click at [556, 293] on label "Yes" at bounding box center [560, 291] width 13 height 12
click at [559, 293] on input "Yes" at bounding box center [563, 289] width 8 height 8
radio input "true"
radio input "false"
click at [375, 293] on input "08/13/2025" at bounding box center [439, 292] width 168 height 24
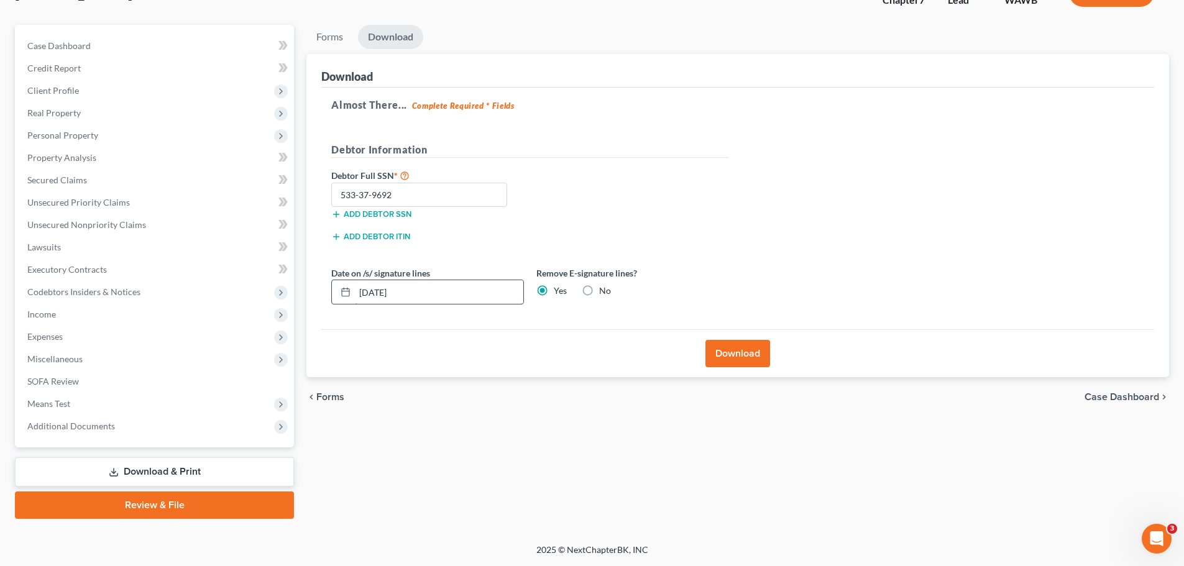
click at [375, 293] on input "08/13/2025" at bounding box center [439, 292] width 168 height 24
click at [376, 296] on input "08/01/2025" at bounding box center [439, 292] width 168 height 24
type input "08/18/2025"
click at [757, 344] on button "Download" at bounding box center [738, 353] width 65 height 27
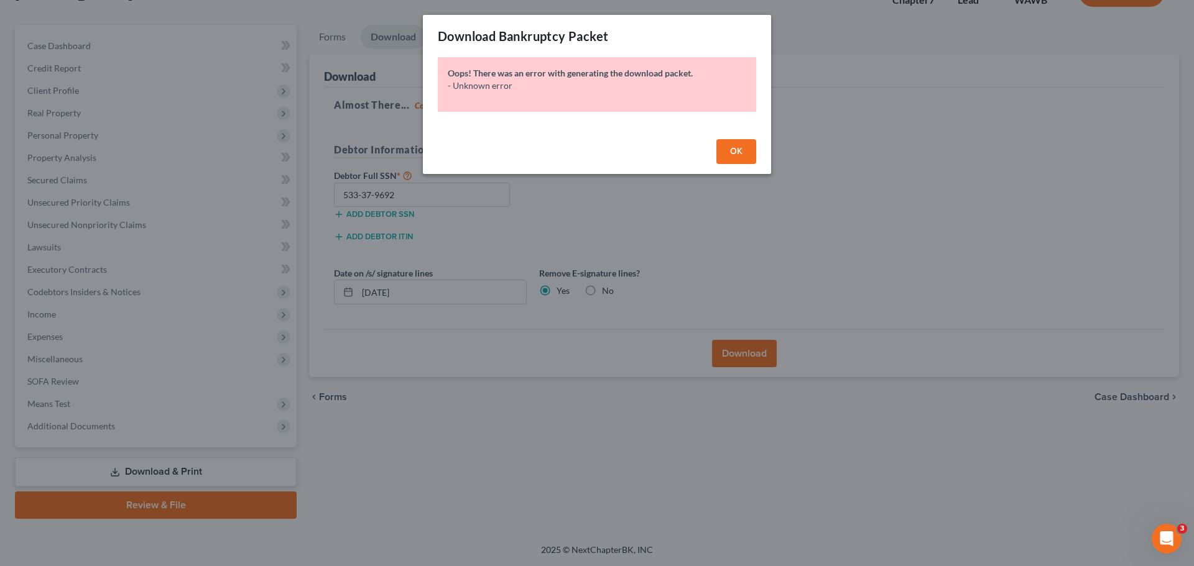
click at [728, 157] on button "OK" at bounding box center [736, 151] width 40 height 25
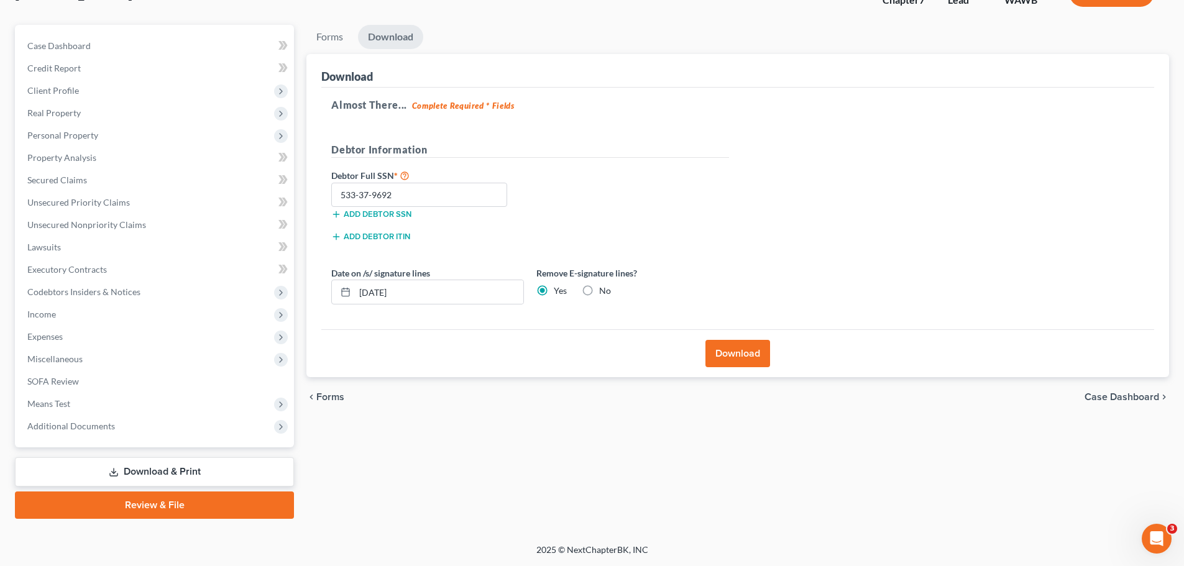
click at [755, 361] on button "Download" at bounding box center [738, 353] width 65 height 27
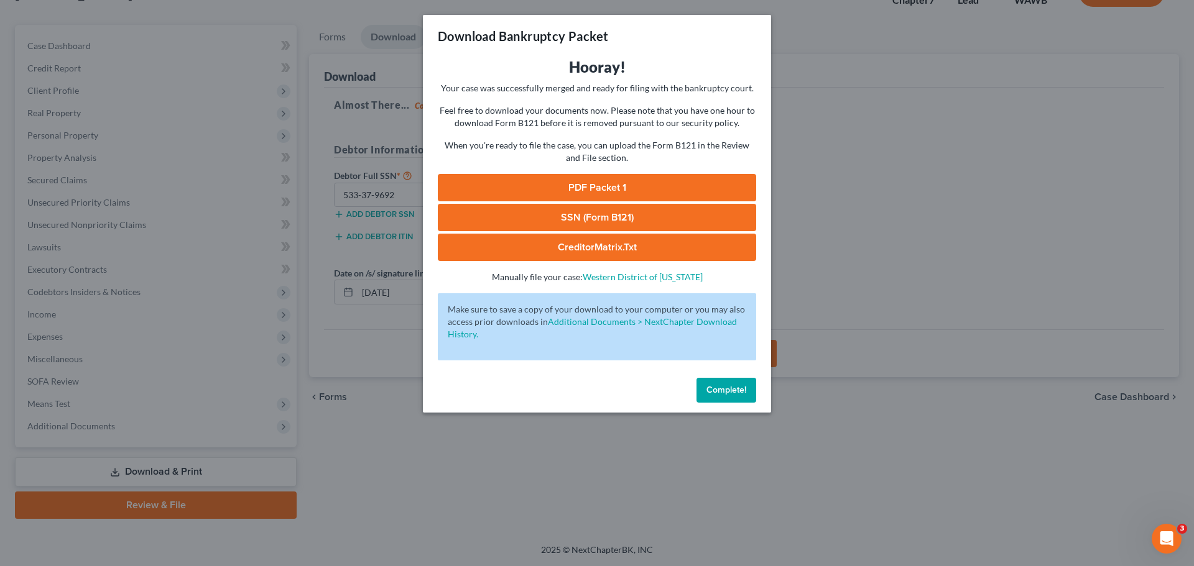
click at [639, 188] on link "PDF Packet 1" at bounding box center [597, 187] width 318 height 27
click at [638, 221] on link "SSN (Form B121)" at bounding box center [597, 217] width 318 height 27
click at [724, 393] on span "Complete!" at bounding box center [726, 390] width 40 height 11
